Goal: Task Accomplishment & Management: Use online tool/utility

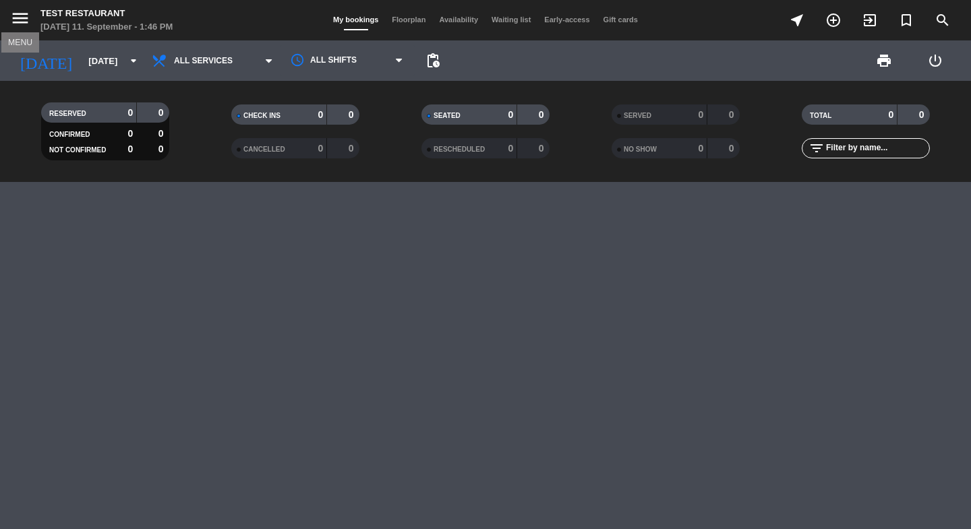
click at [22, 19] on icon "menu" at bounding box center [20, 18] width 20 height 20
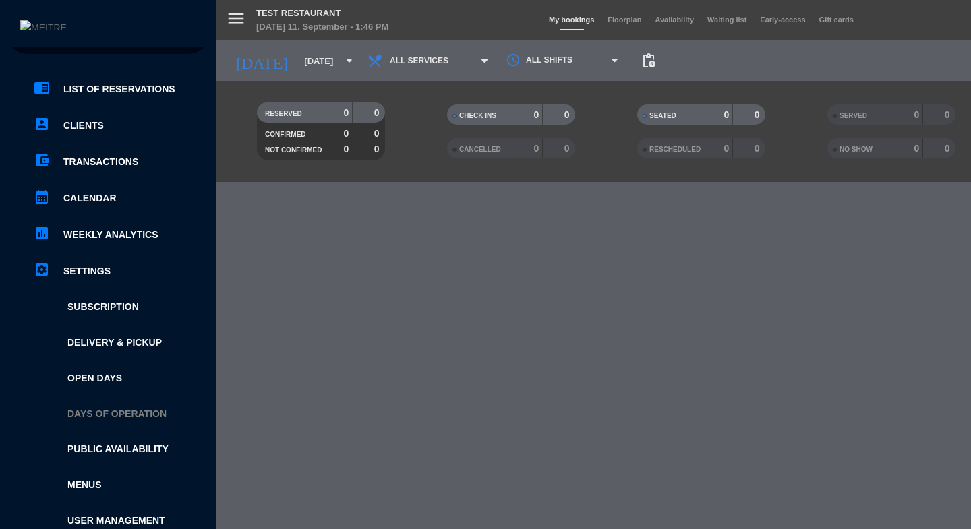
scroll to position [42, 0]
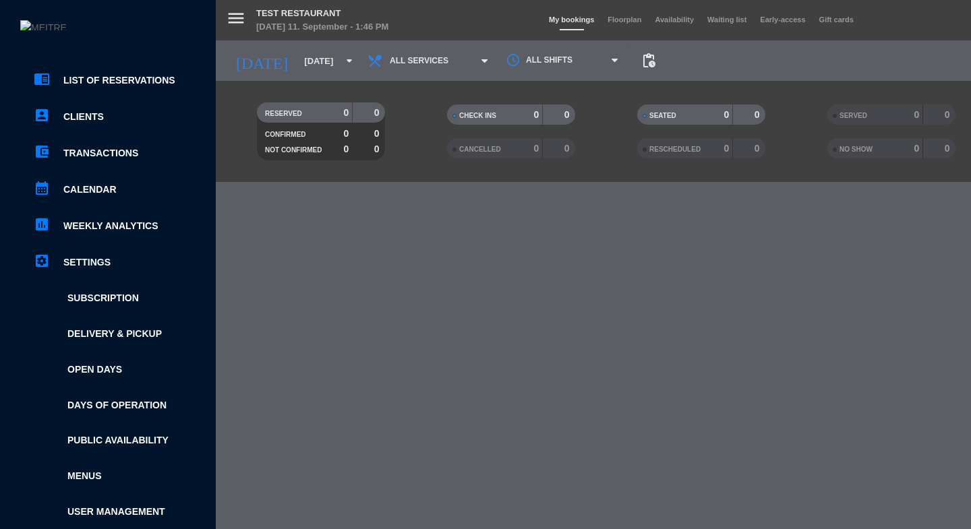
click at [84, 465] on ul "chrome_reader_mode List of Reservations account_box Clients account_balance_wal…" at bounding box center [108, 314] width 202 height 484
click at [84, 475] on link "Menus" at bounding box center [121, 477] width 175 height 16
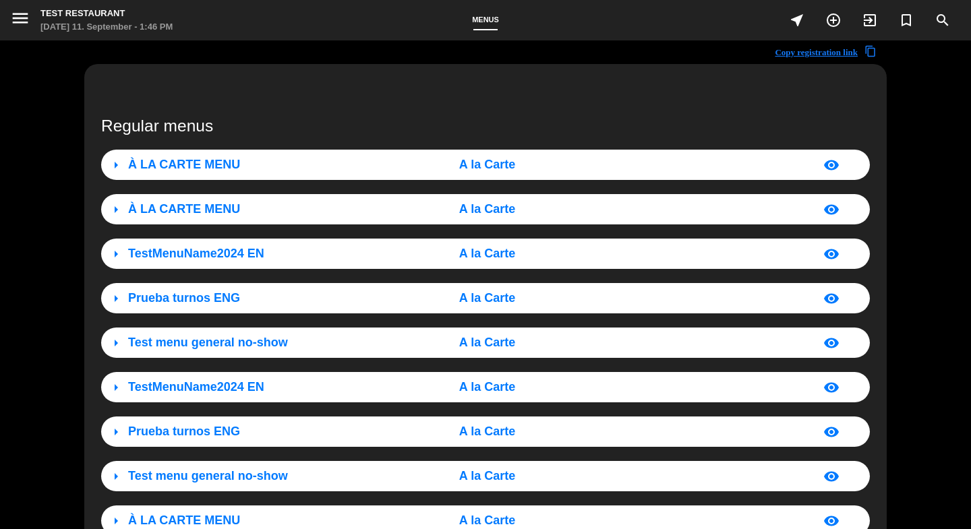
click at [291, 167] on div "À LA CARTE MENU" at bounding box center [247, 165] width 239 height 20
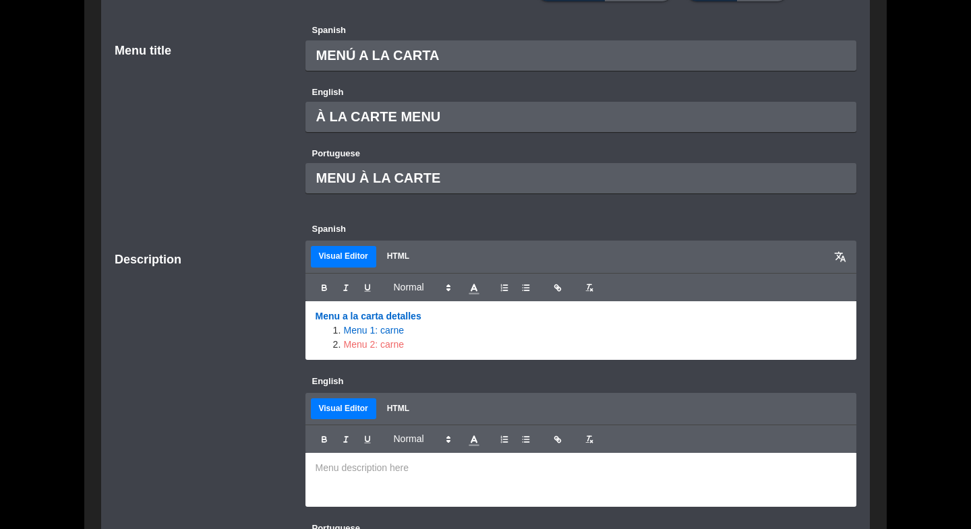
scroll to position [197, 0]
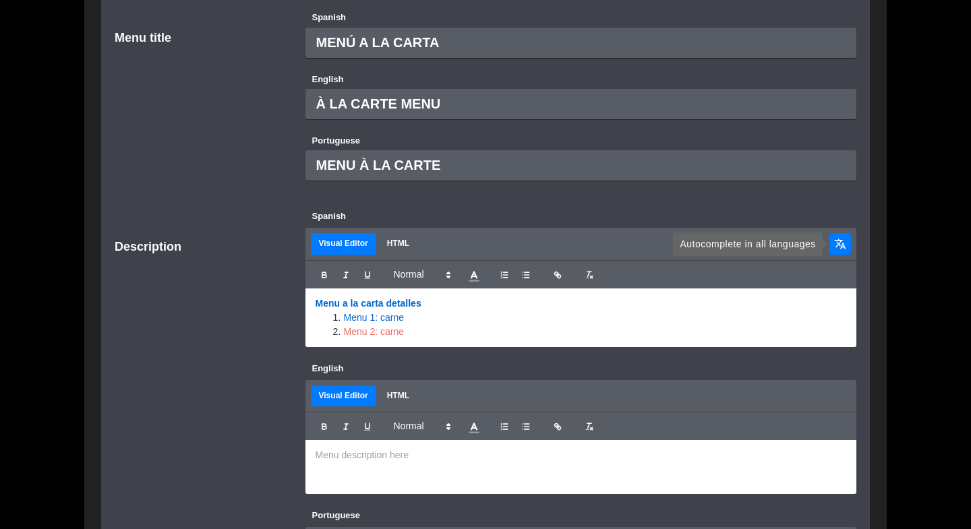
click at [837, 249] on span "translate" at bounding box center [840, 244] width 12 height 12
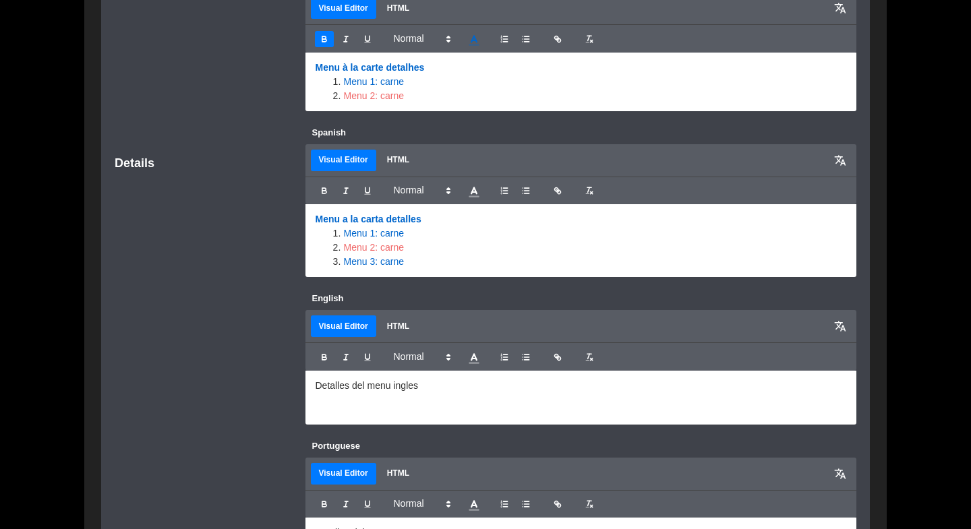
scroll to position [753, 0]
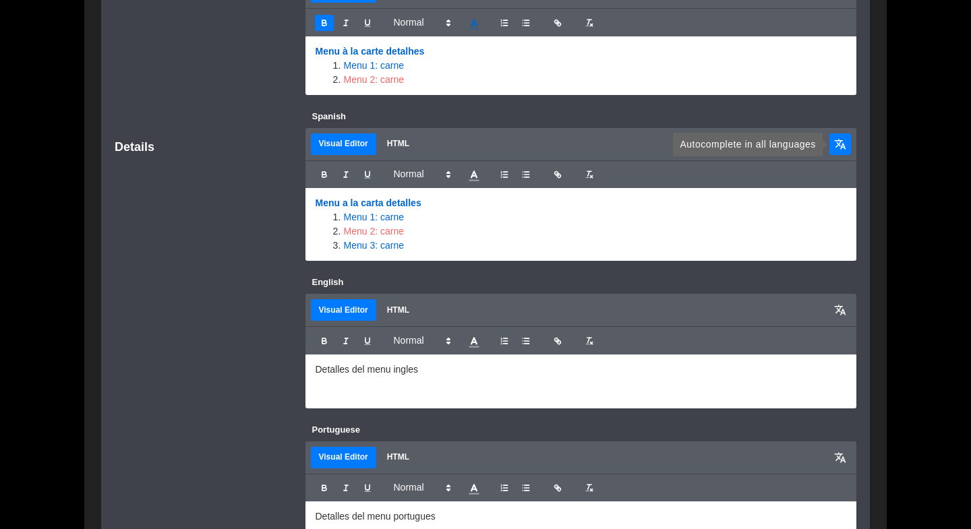
click at [834, 148] on button "translate" at bounding box center [841, 145] width 22 height 22
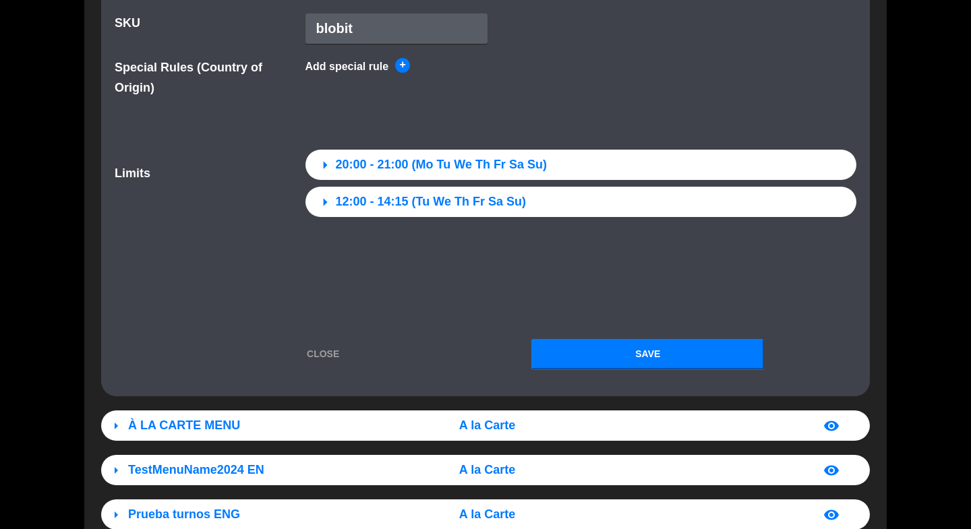
scroll to position [1968, 0]
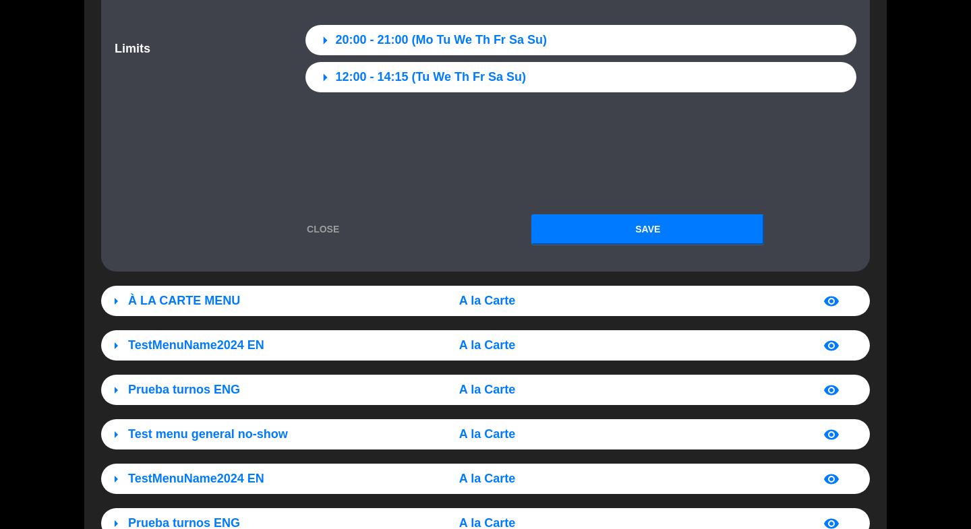
click at [600, 241] on button "Save" at bounding box center [648, 229] width 233 height 30
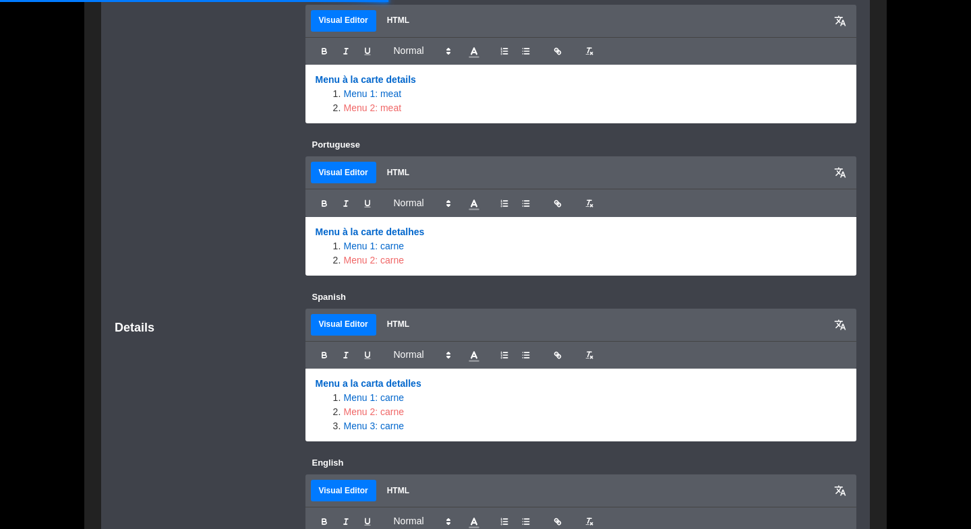
scroll to position [0, 0]
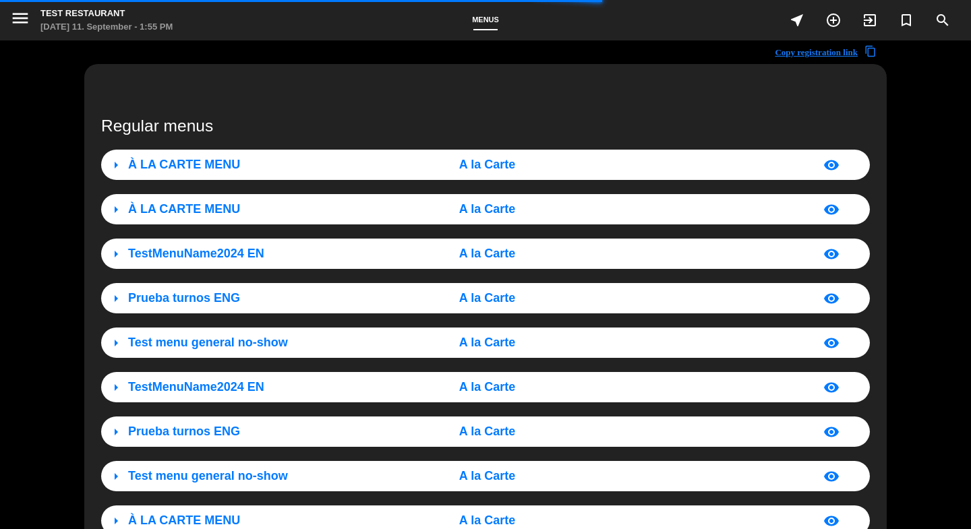
click at [172, 158] on span "À LA CARTE MENU" at bounding box center [184, 164] width 112 height 13
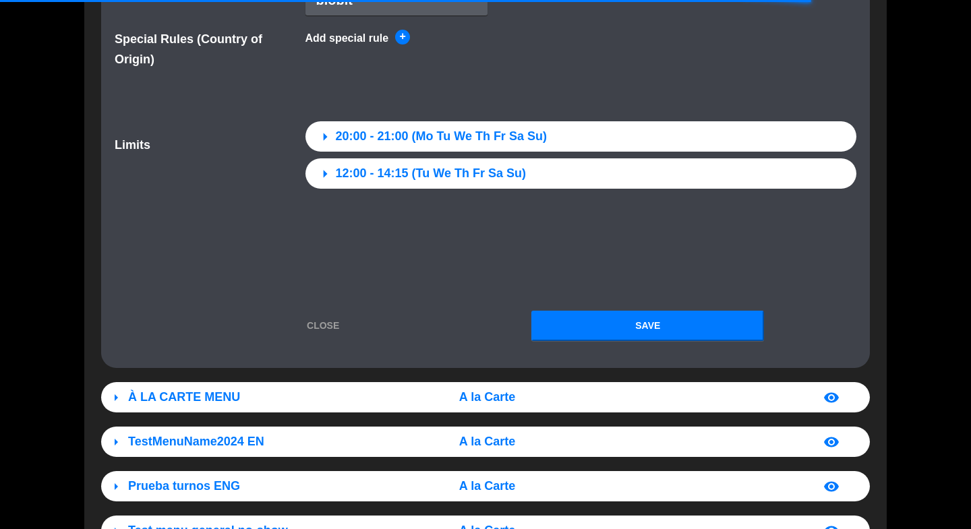
click at [332, 328] on link "Close" at bounding box center [323, 326] width 233 height 16
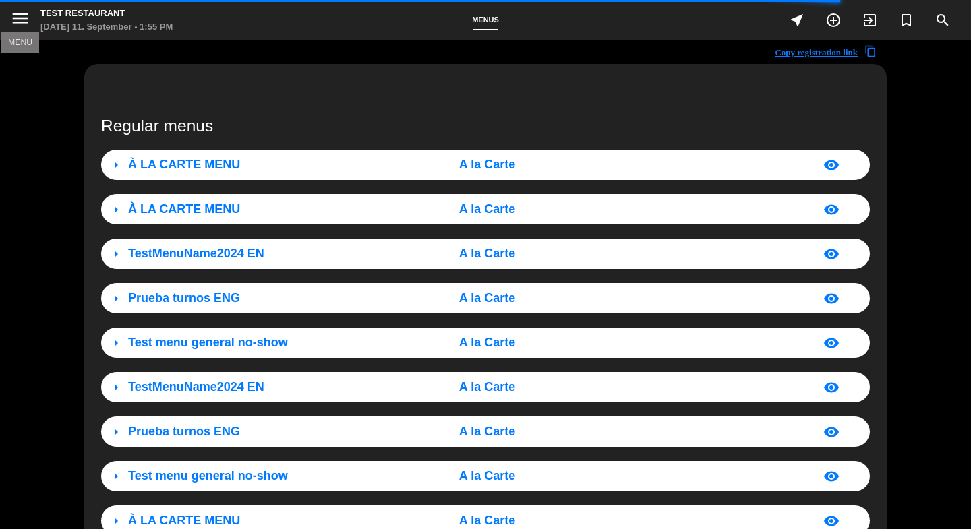
click at [13, 16] on icon "menu" at bounding box center [20, 18] width 20 height 20
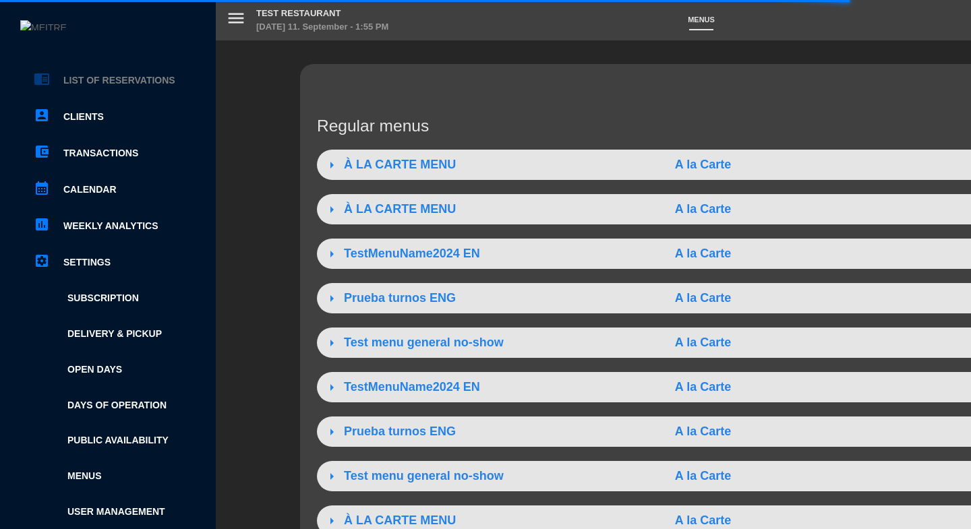
click at [115, 83] on link "chrome_reader_mode List of Reservations" at bounding box center [121, 80] width 175 height 16
